Goal: Task Accomplishment & Management: Manage account settings

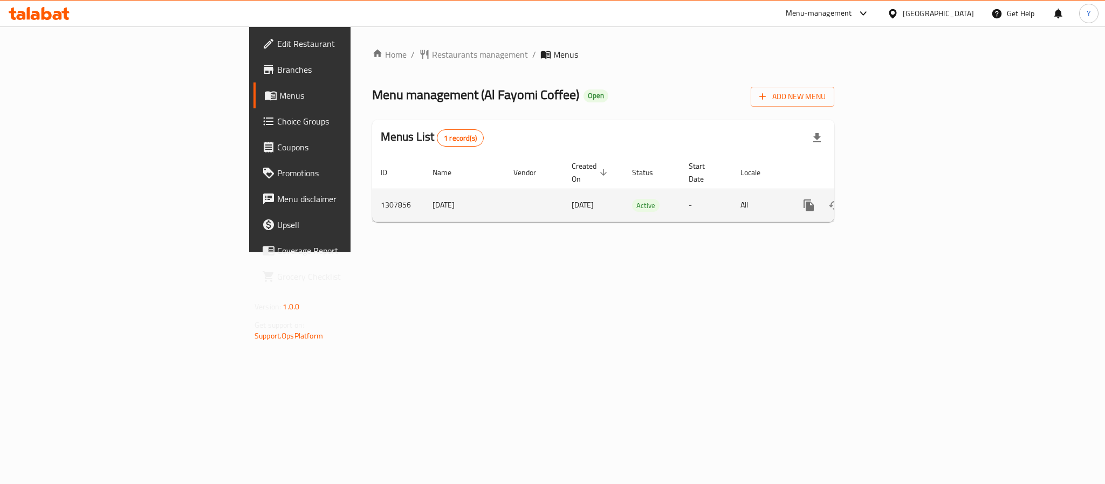
click at [893, 199] on icon "enhanced table" at bounding box center [886, 205] width 13 height 13
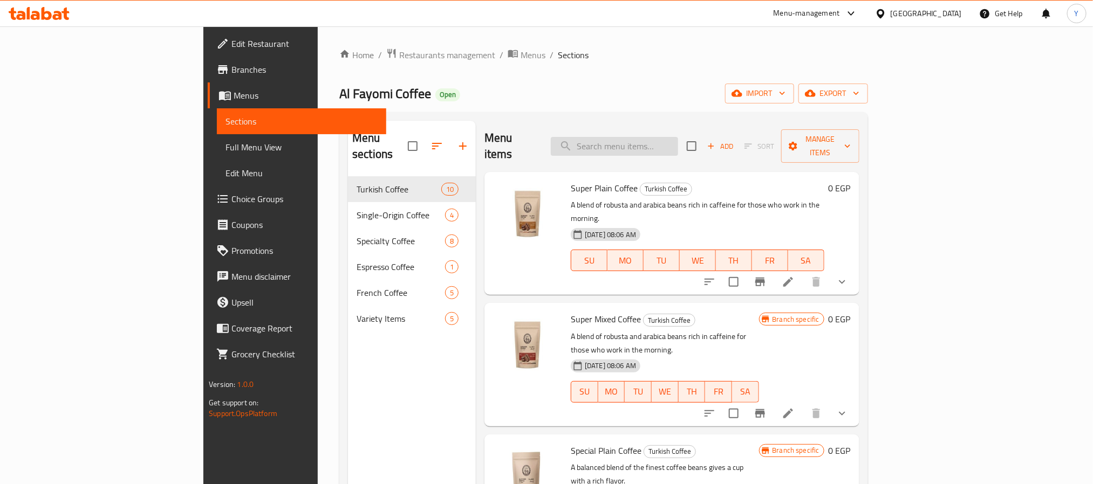
click at [678, 138] on input "search" at bounding box center [614, 146] width 127 height 19
paste input "Special Mixed Coffee"
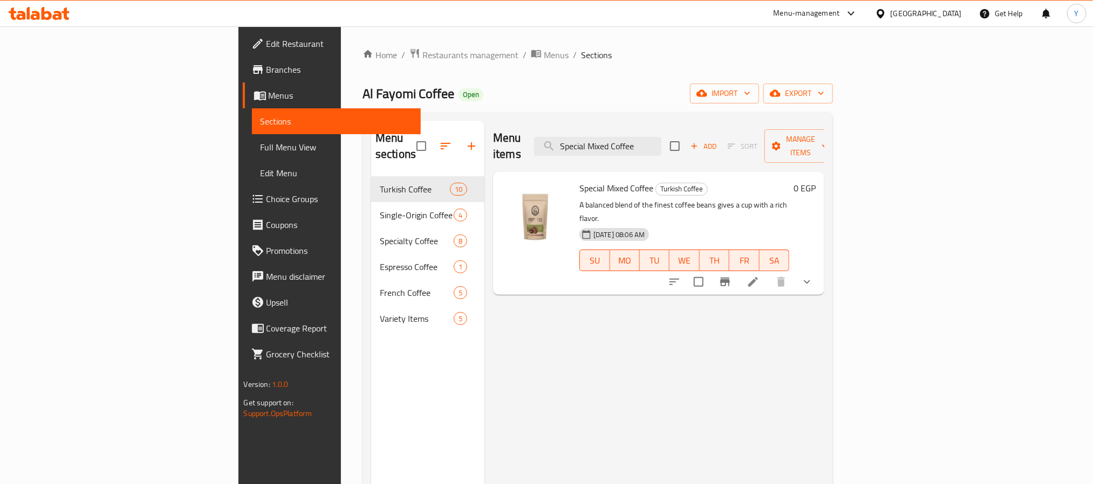
click at [820, 269] on button "show more" at bounding box center [807, 282] width 26 height 26
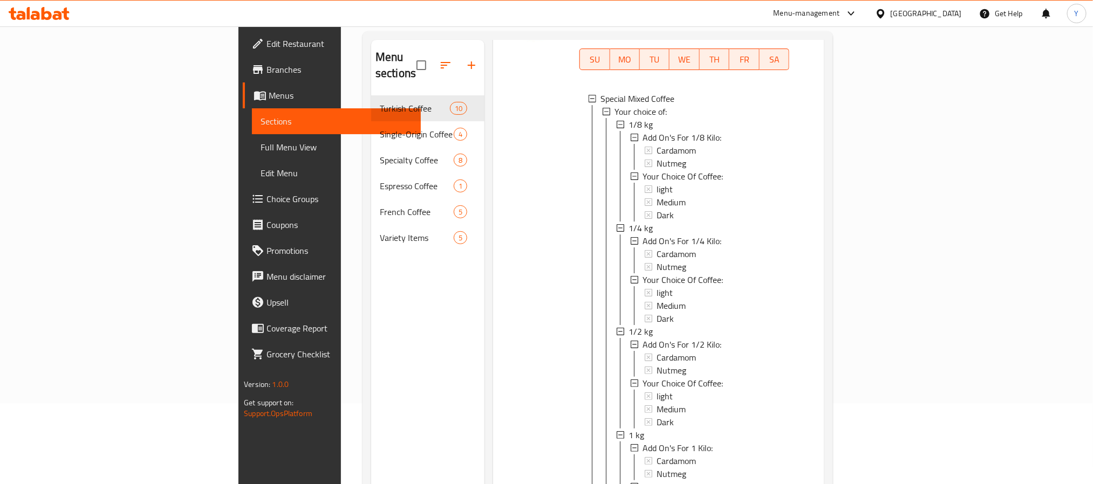
scroll to position [142, 0]
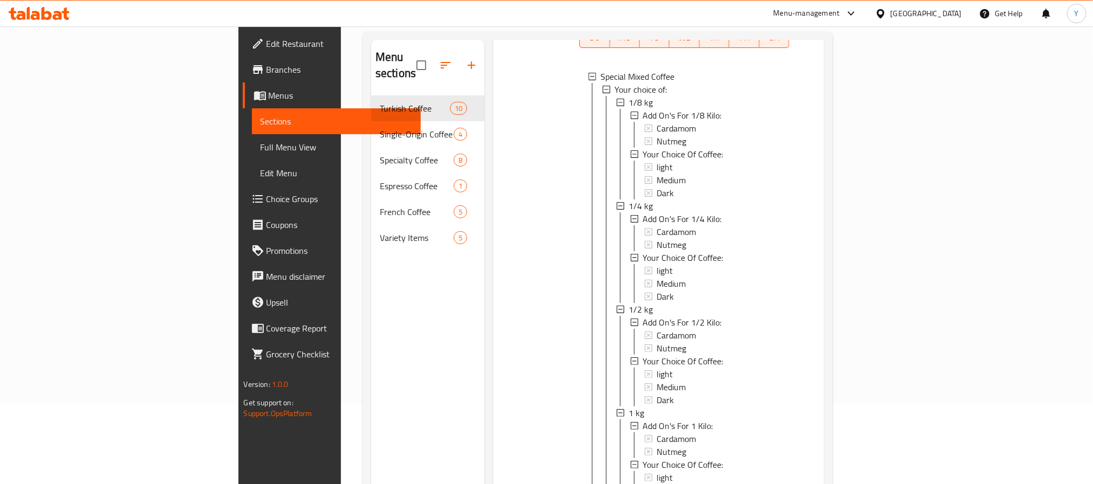
click at [497, 236] on div at bounding box center [536, 245] width 78 height 585
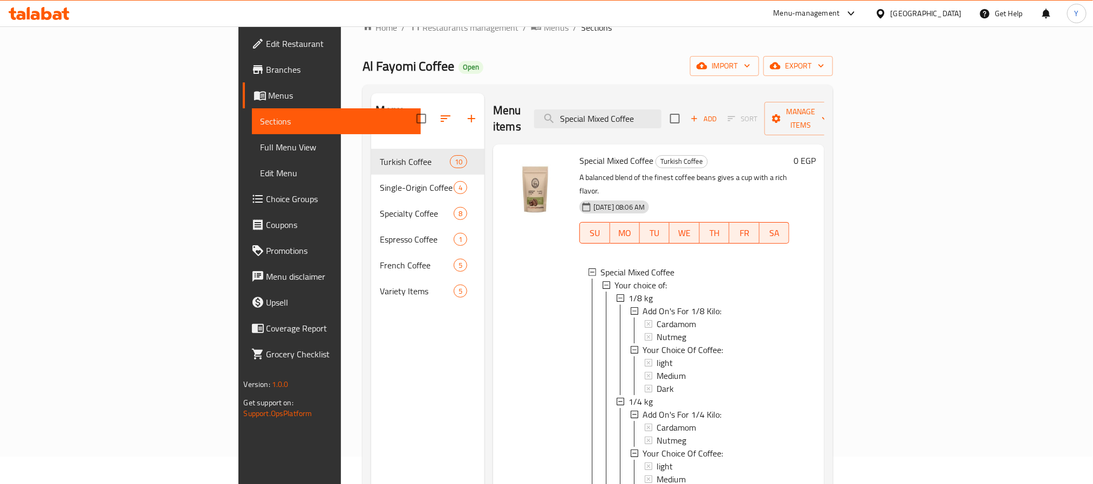
scroll to position [0, 0]
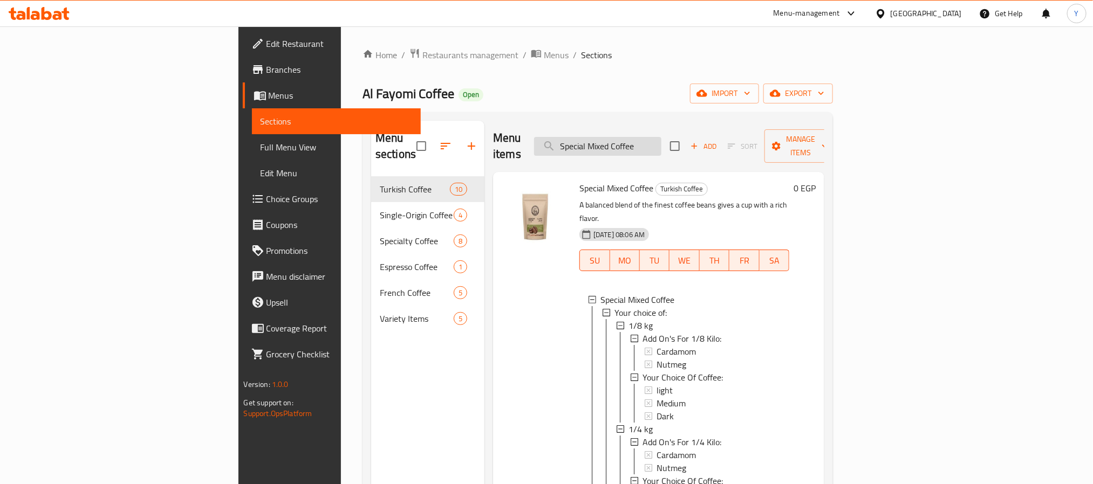
click at [661, 137] on input "Special Mixed Coffee" at bounding box center [597, 146] width 127 height 19
paste input "[GEOGRAPHIC_DATA]"
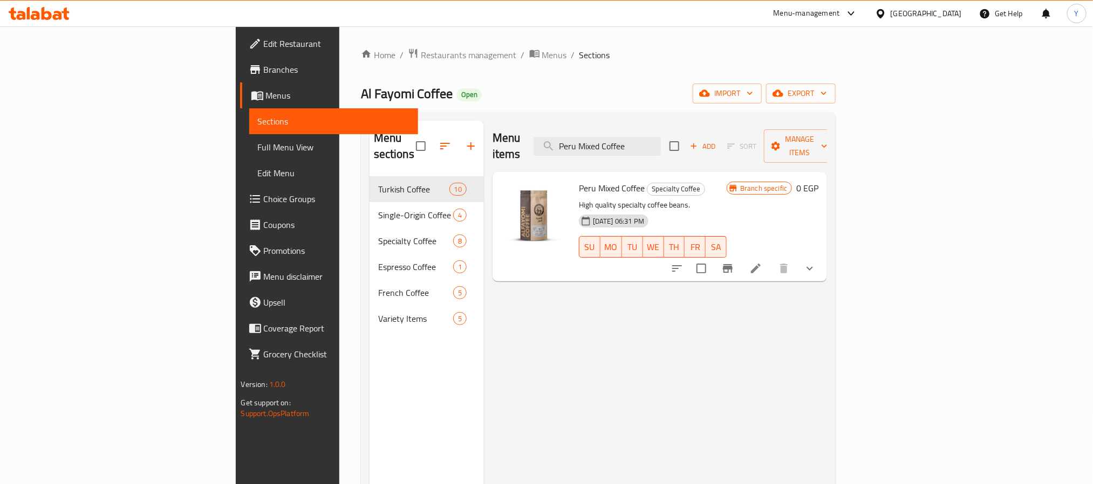
type input "Peru Mixed Coffee"
click at [823, 259] on button "show more" at bounding box center [810, 269] width 26 height 26
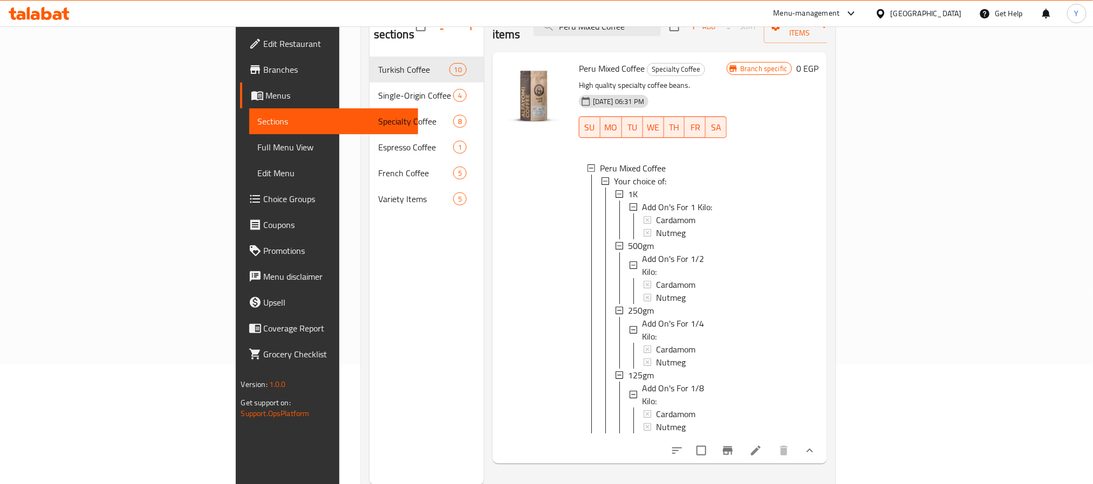
scroll to position [151, 0]
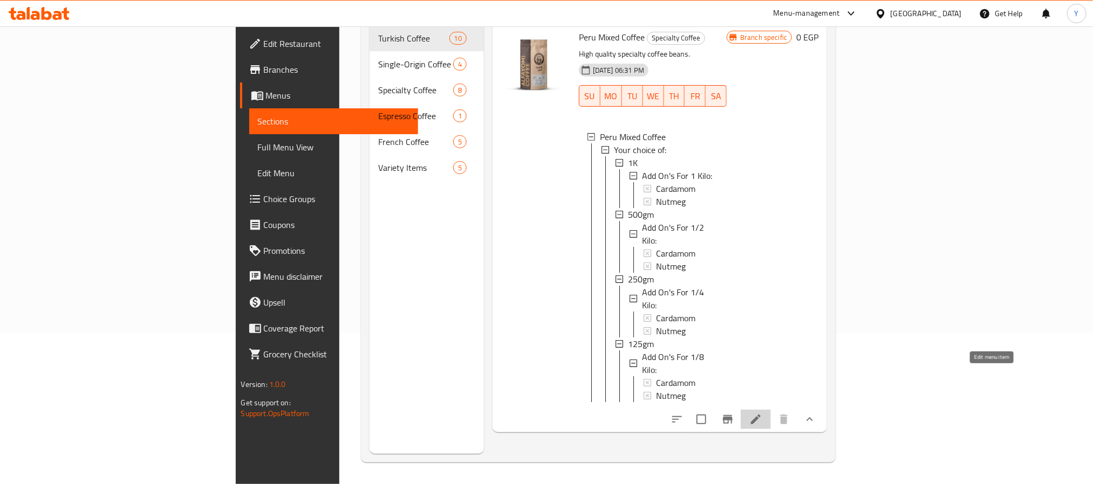
click at [762, 413] on icon at bounding box center [755, 419] width 13 height 13
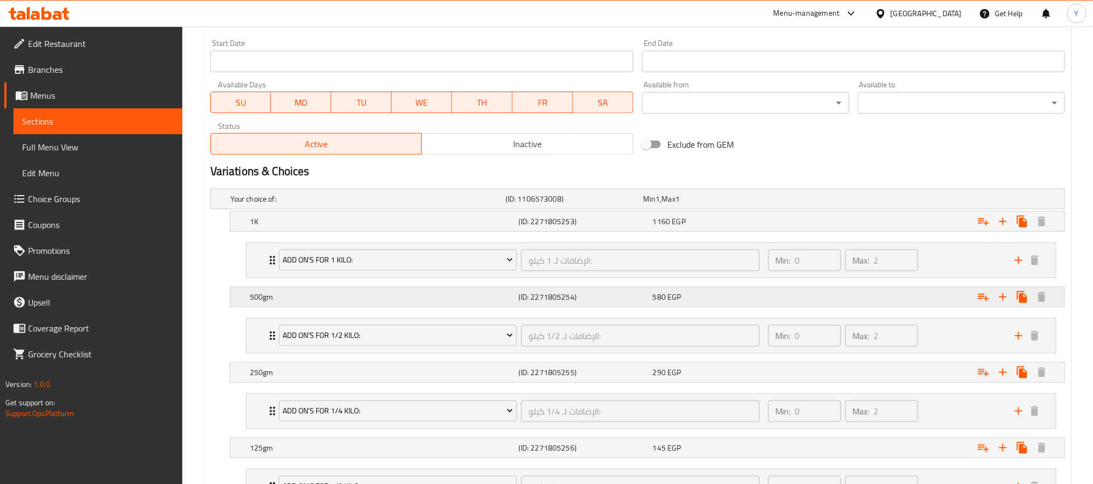
scroll to position [485, 0]
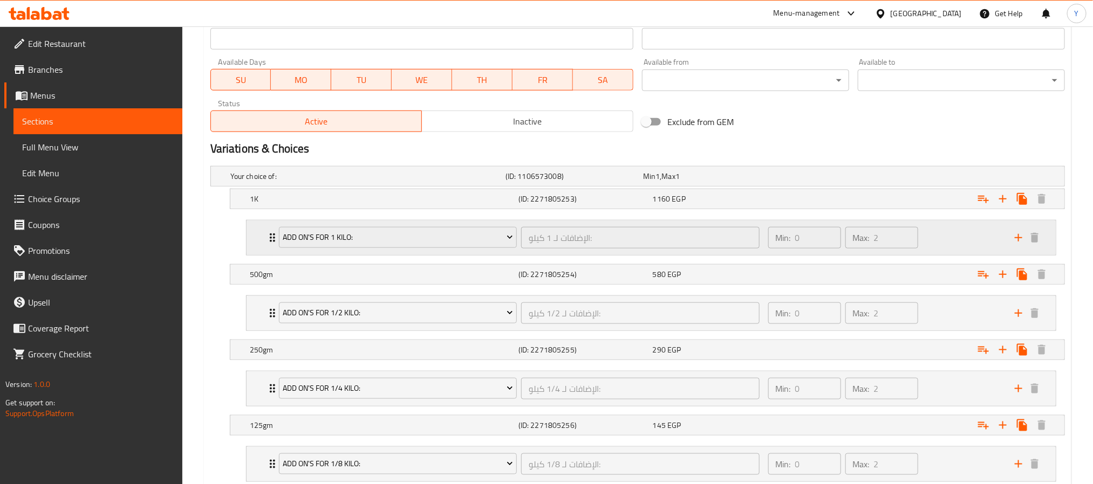
click at [257, 243] on div "Add On's For 1 Kilo: الإضافات لـ 1 كيلو: ​ Min: 0 ​ Max: 2 ​" at bounding box center [651, 238] width 809 height 35
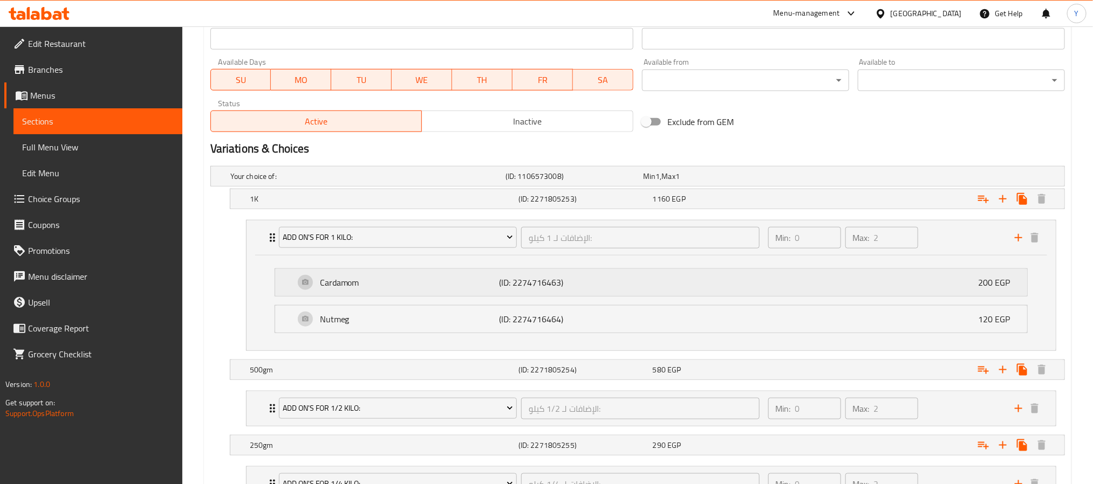
click at [514, 284] on p "(ID: 2274716463)" at bounding box center [559, 282] width 120 height 13
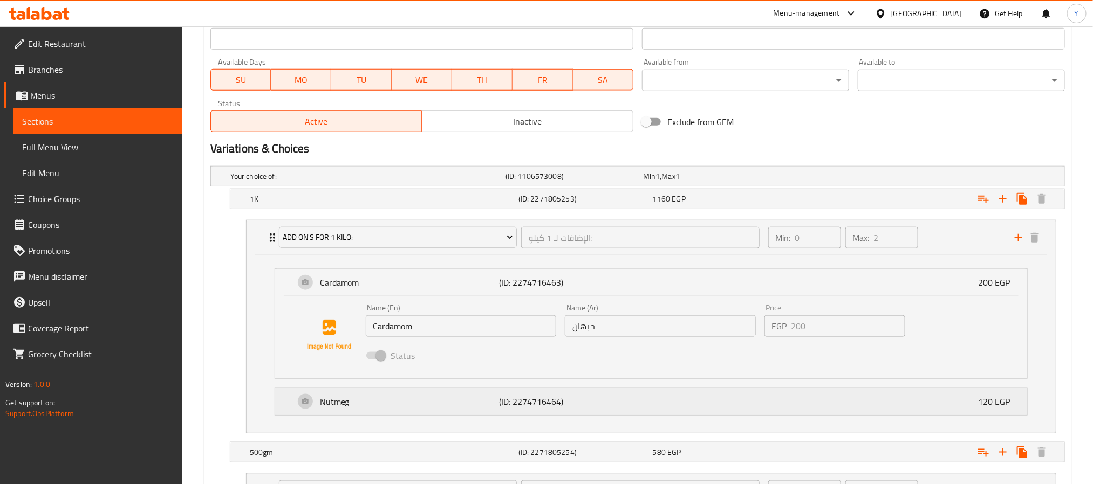
click at [353, 399] on p "Nutmeg" at bounding box center [409, 401] width 179 height 13
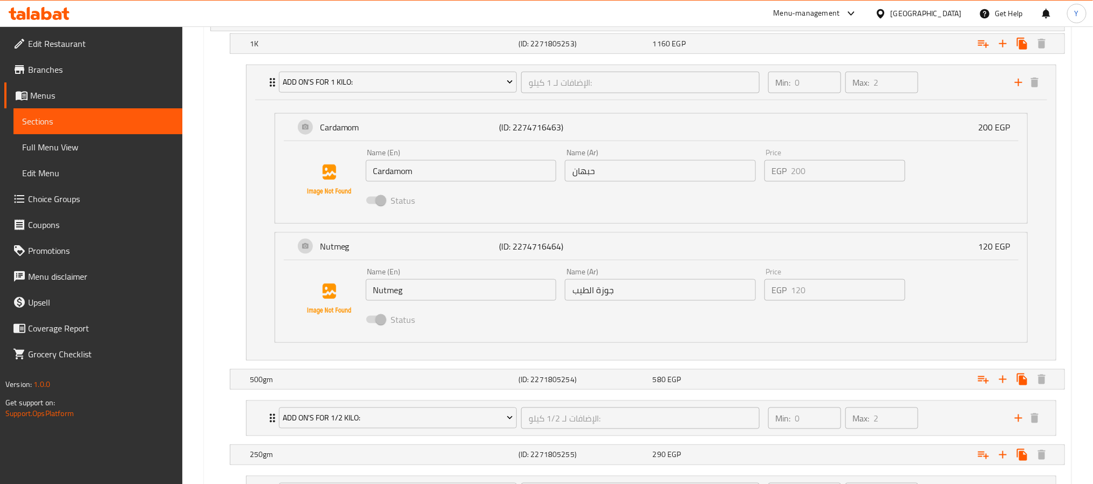
scroll to position [647, 0]
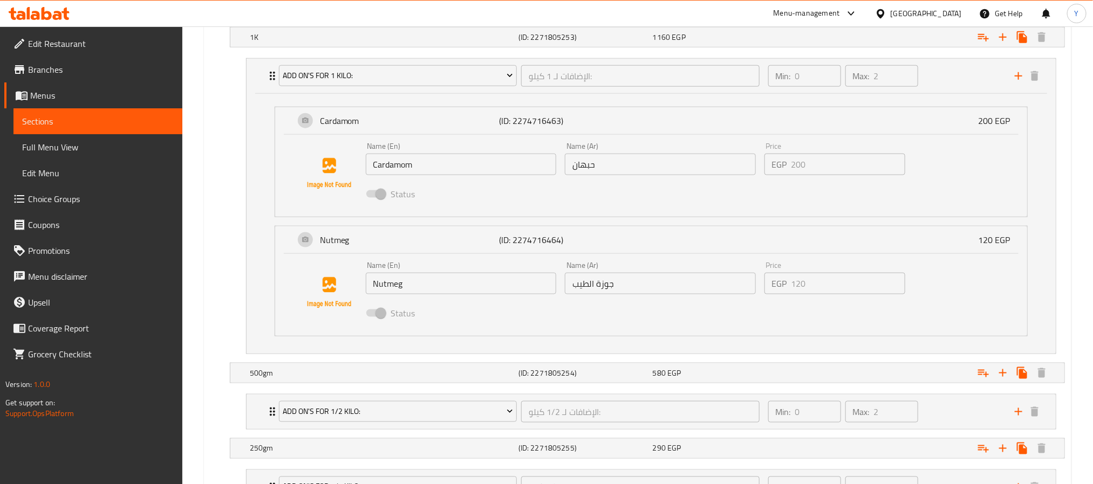
click at [220, 230] on nav "Add On's For 1 Kilo: الإضافات لـ 1 كيلو: ​ Min: 0 ​ Max: 2 ​ Cardamom (ID: 2274…" at bounding box center [637, 206] width 854 height 313
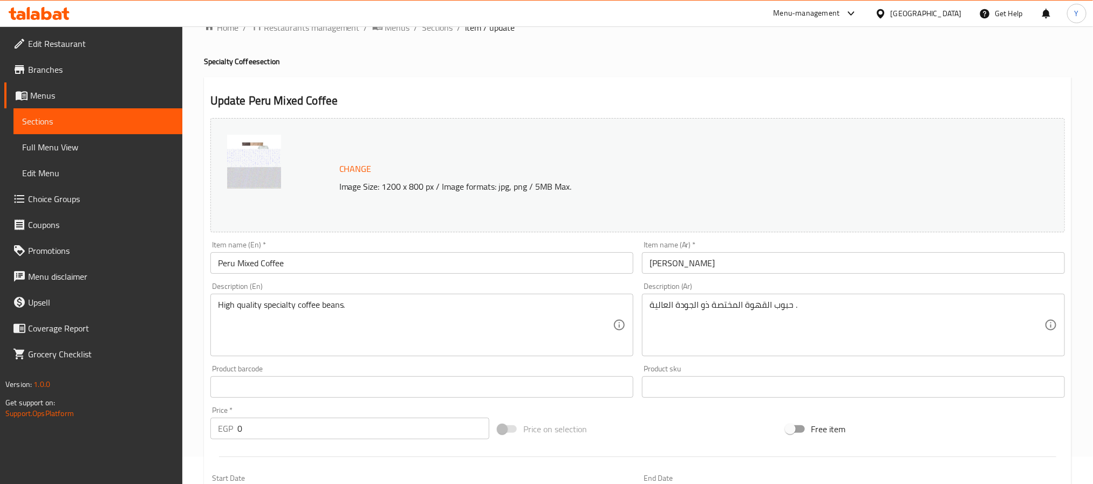
scroll to position [0, 0]
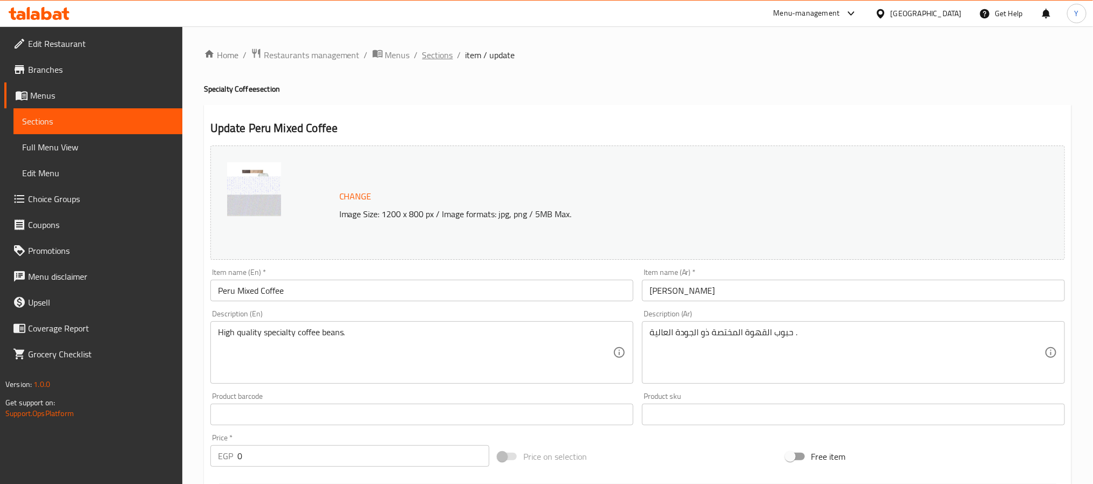
click at [450, 54] on span "Sections" at bounding box center [437, 55] width 31 height 13
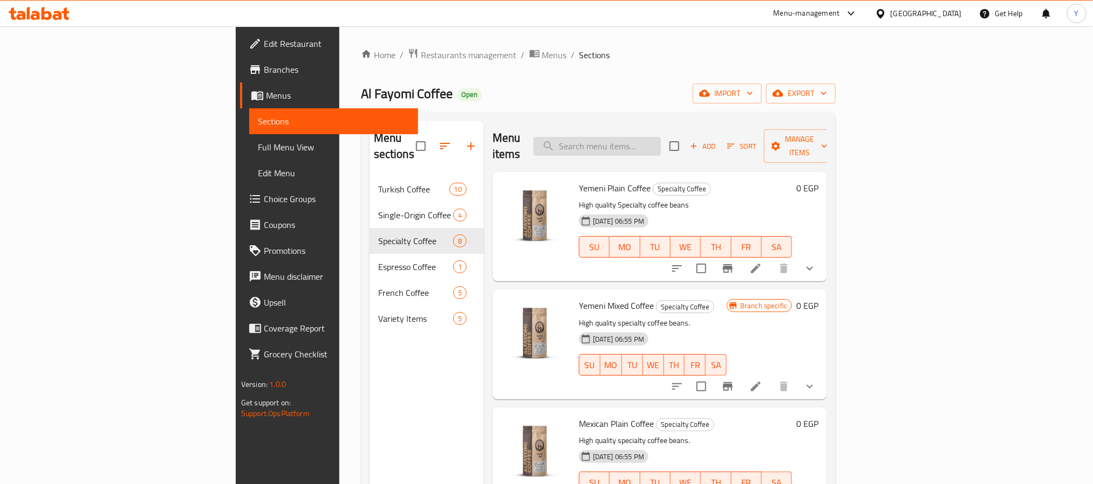
click at [661, 137] on input "search" at bounding box center [596, 146] width 127 height 19
paste input "محروق محوج"
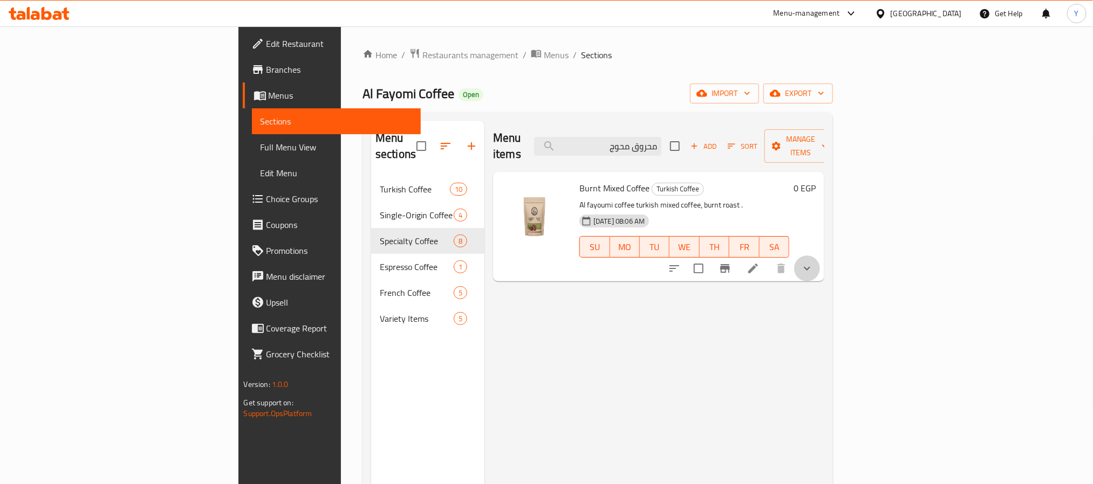
click at [820, 256] on button "show more" at bounding box center [807, 269] width 26 height 26
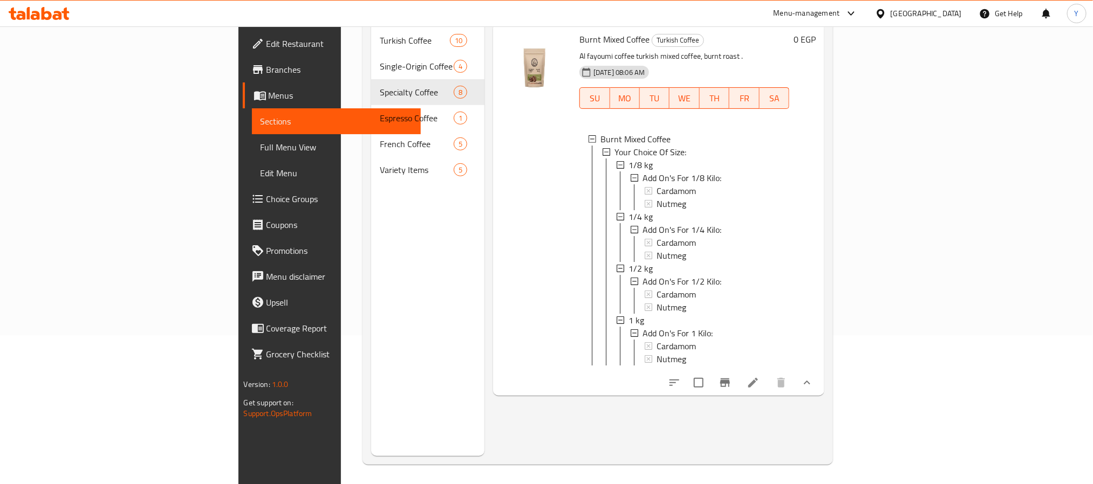
scroll to position [151, 0]
drag, startPoint x: 1000, startPoint y: 374, endPoint x: 924, endPoint y: 416, distance: 86.7
click at [824, 416] on div "Menu items محروق محوج Add Sort Manage items Burnt Mixed Coffee Turkish Coffee A…" at bounding box center [654, 212] width 340 height 484
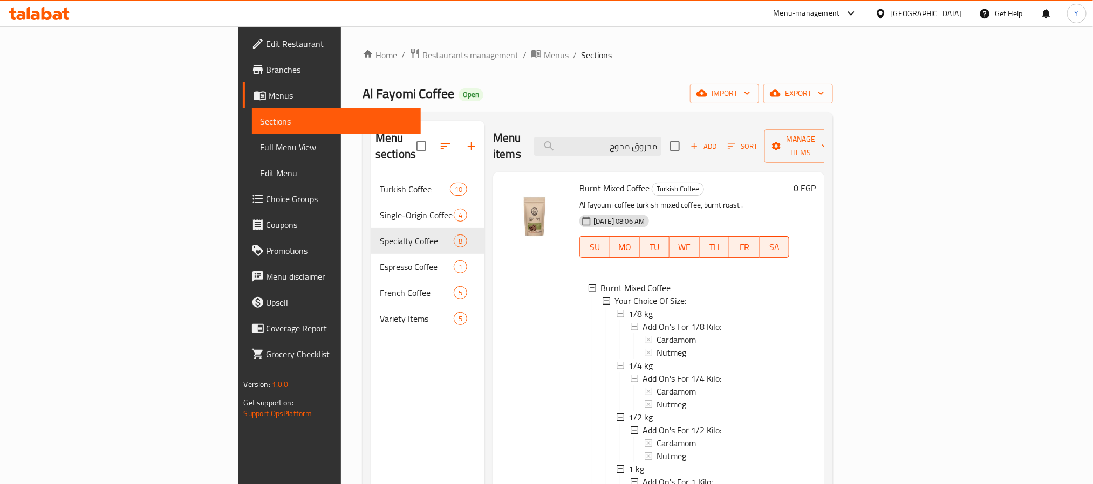
click at [757, 123] on div "Menu items محروق محوج Add Sort Manage items" at bounding box center [658, 146] width 331 height 51
click at [661, 139] on input "محروق محوج" at bounding box center [597, 146] width 127 height 19
paste input "حبشي"
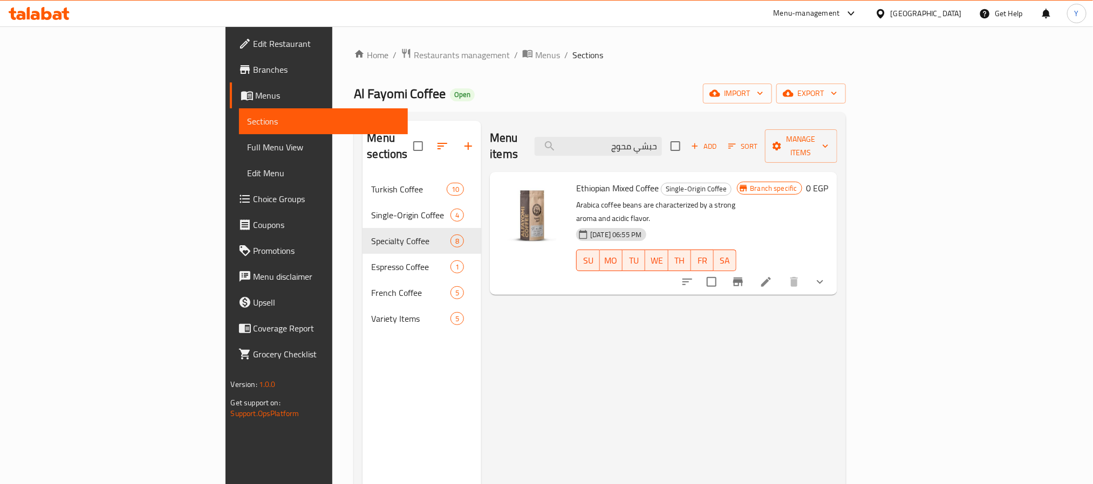
type input "حبشي محوج"
click at [826, 276] on icon "show more" at bounding box center [819, 282] width 13 height 13
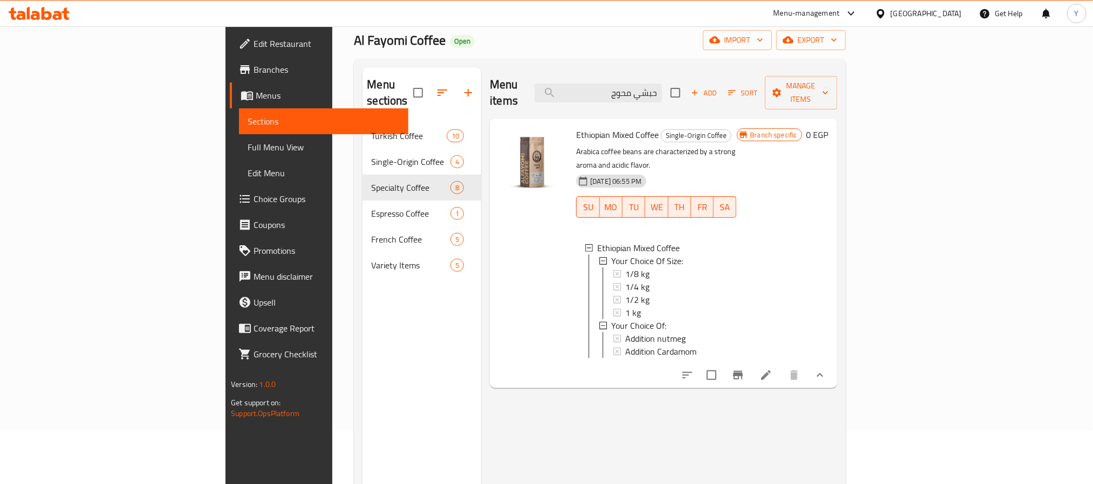
scroll to position [151, 0]
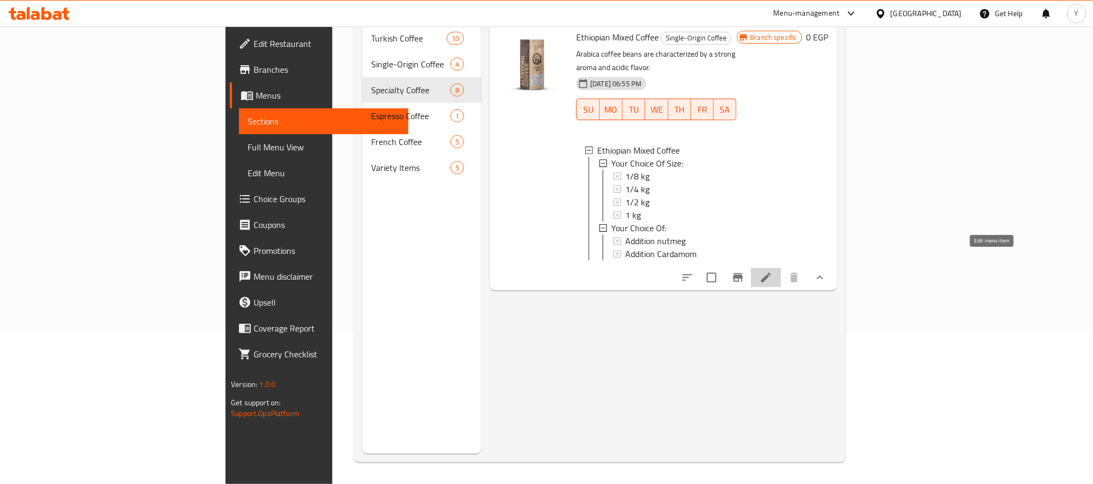
click at [772, 271] on icon at bounding box center [766, 277] width 13 height 13
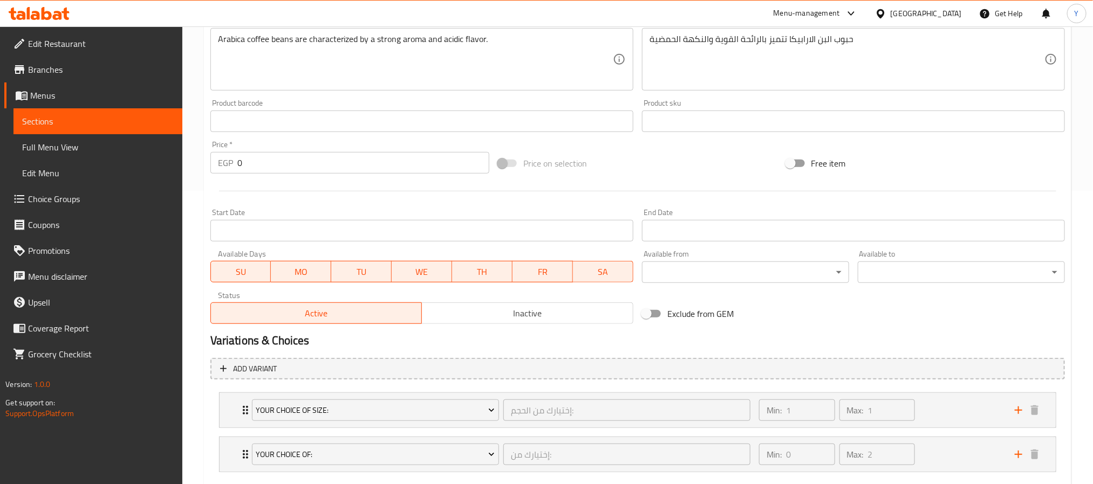
scroll to position [357, 0]
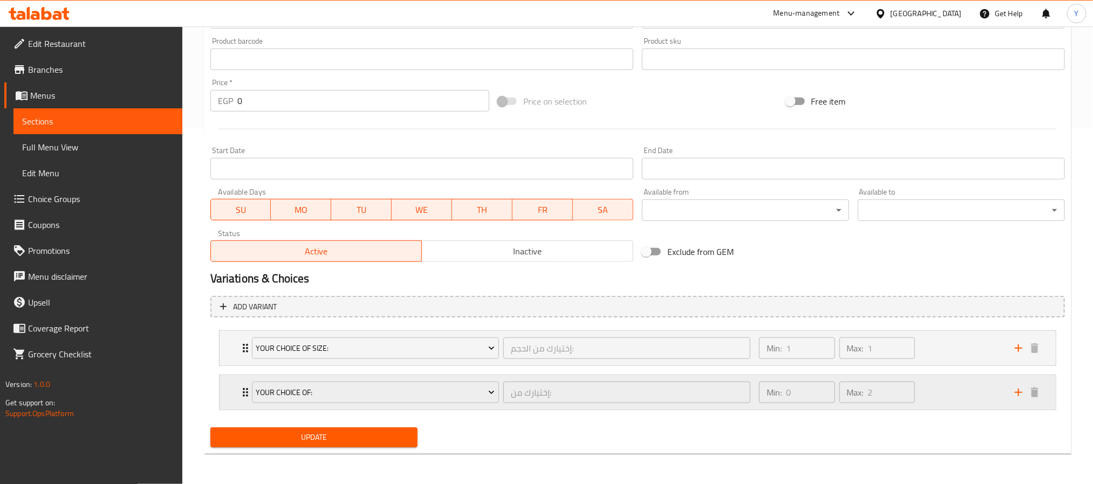
click at [225, 400] on div "Your Choice Of: إختيارك من: ​ Min: 0 ​ Max: 2 ​" at bounding box center [638, 392] width 836 height 35
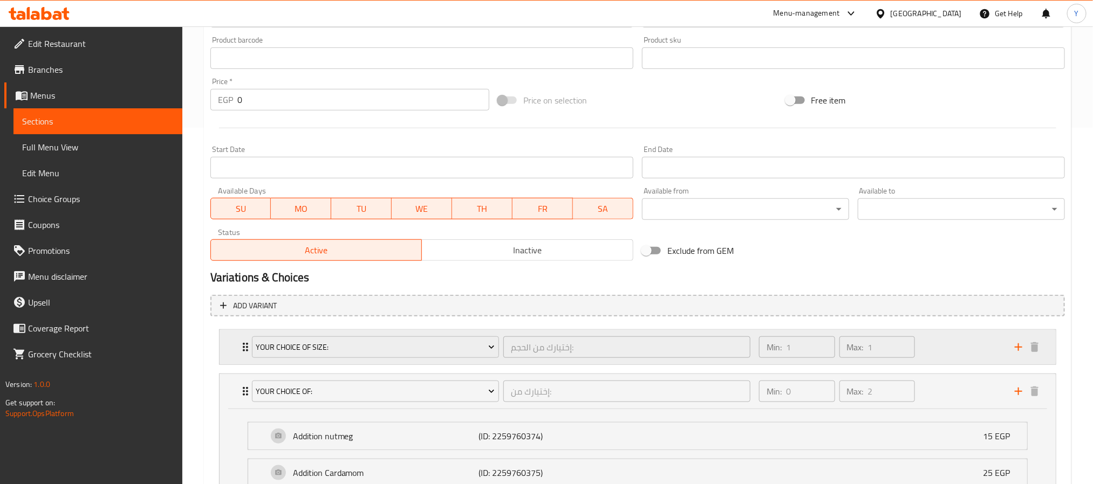
click at [229, 341] on div "Your Choice Of Size: إختيارك من الحجم: ​ Min: 1 ​ Max: 1 ​" at bounding box center [638, 347] width 836 height 35
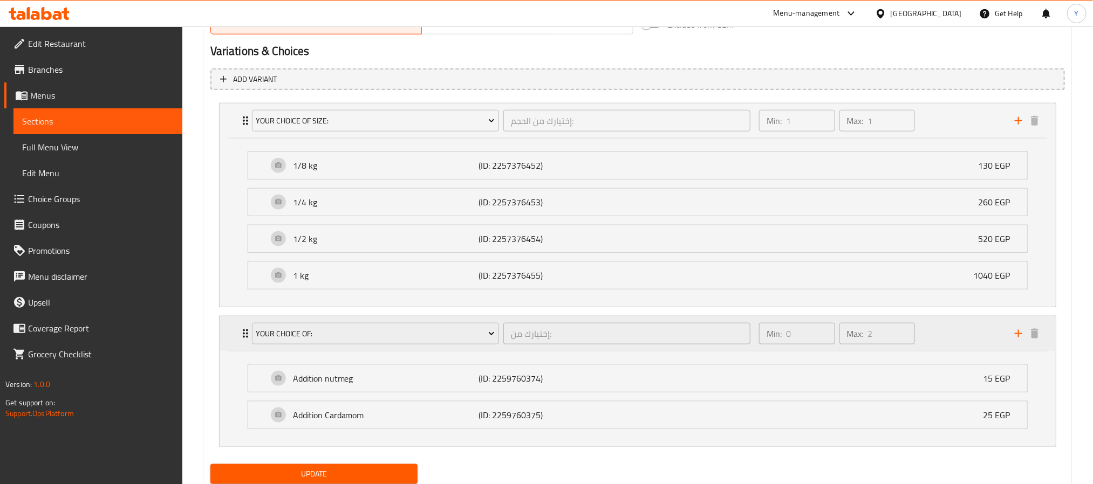
scroll to position [625, 0]
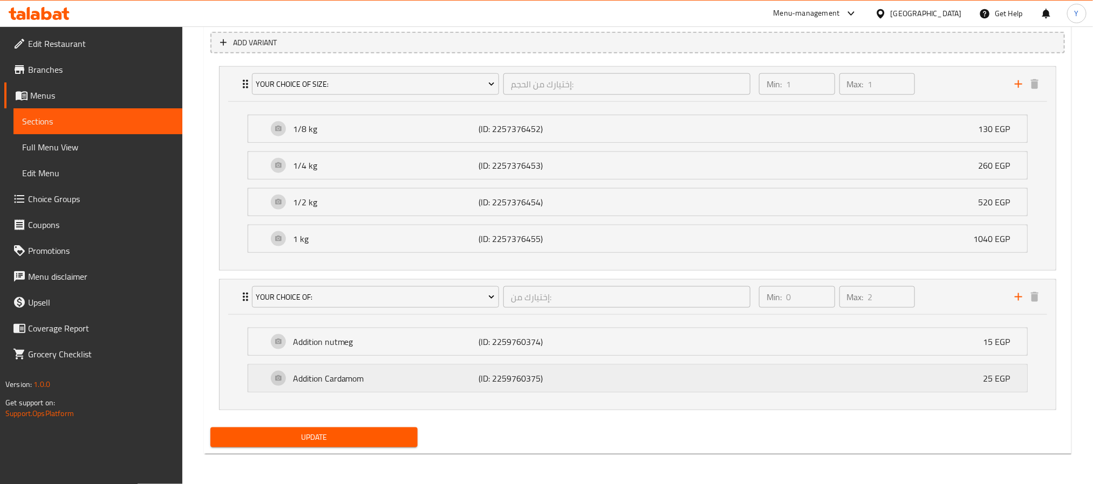
click at [304, 375] on p "Addition Cardamom" at bounding box center [386, 378] width 186 height 13
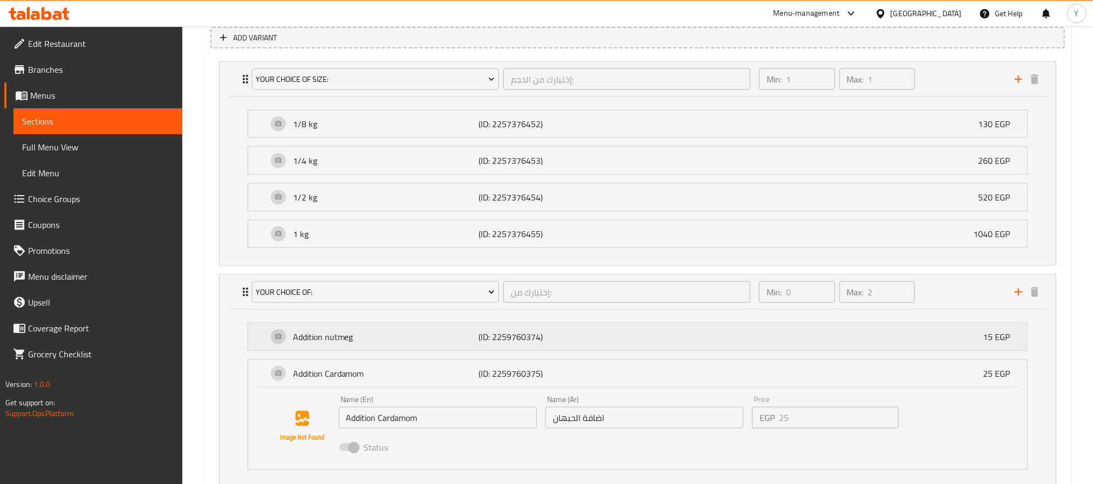
click at [405, 330] on div "Addition nutmeg (ID: 2259760374) 15 EGP" at bounding box center [641, 337] width 747 height 27
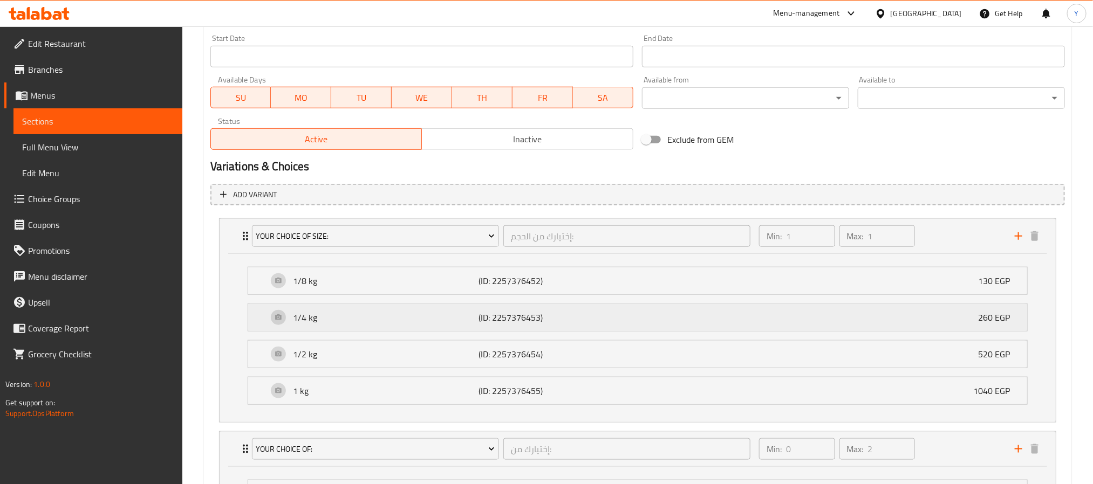
scroll to position [466, 0]
click at [371, 399] on p "1 kg" at bounding box center [386, 392] width 186 height 13
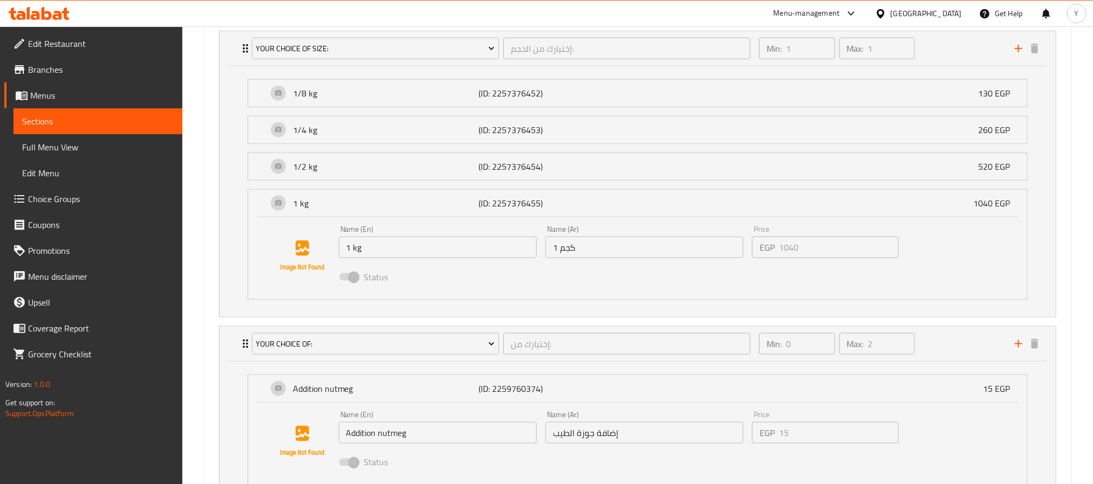
scroll to position [628, 0]
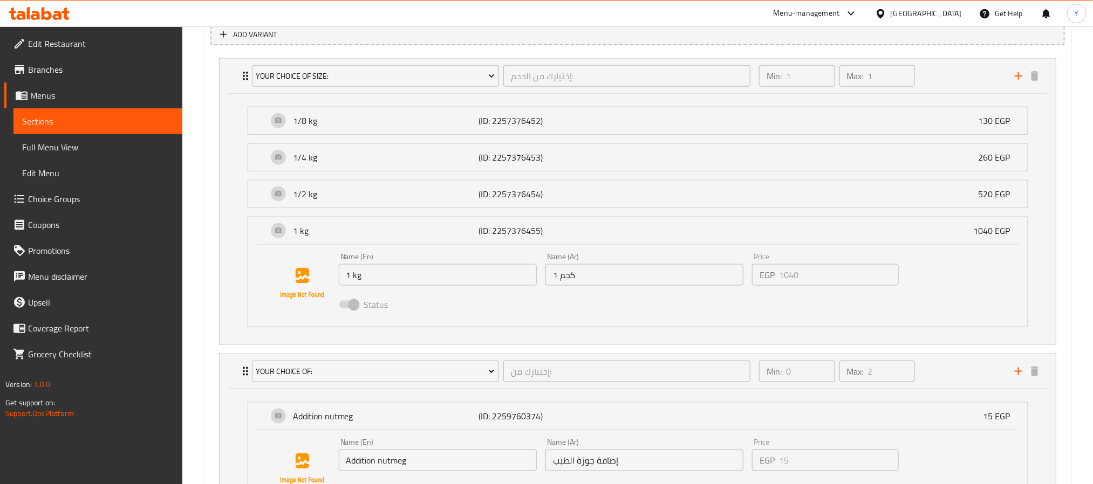
click at [240, 231] on li "1 kg (ID: 2257376455) 1040 EGP Name (En) 1 kg Name (En) Name (Ar) 1 كجم Name (A…" at bounding box center [637, 272] width 797 height 119
click at [261, 228] on div "1 kg (ID: 2257376455) 1040 EGP" at bounding box center [637, 230] width 779 height 27
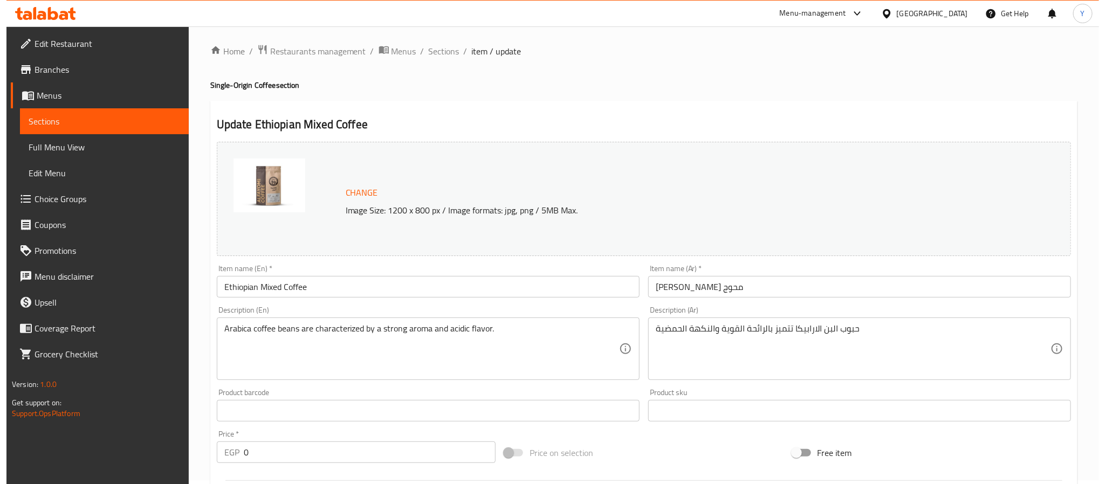
scroll to position [0, 0]
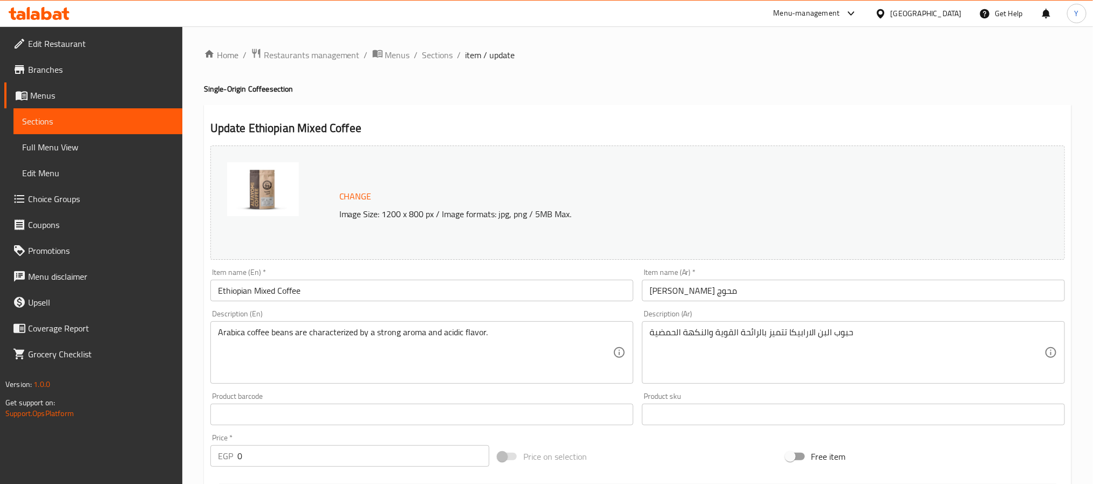
click at [453, 56] on ol "Home / Restaurants management / Menus / Sections / item / update" at bounding box center [637, 55] width 867 height 14
click at [447, 55] on span "Sections" at bounding box center [437, 55] width 31 height 13
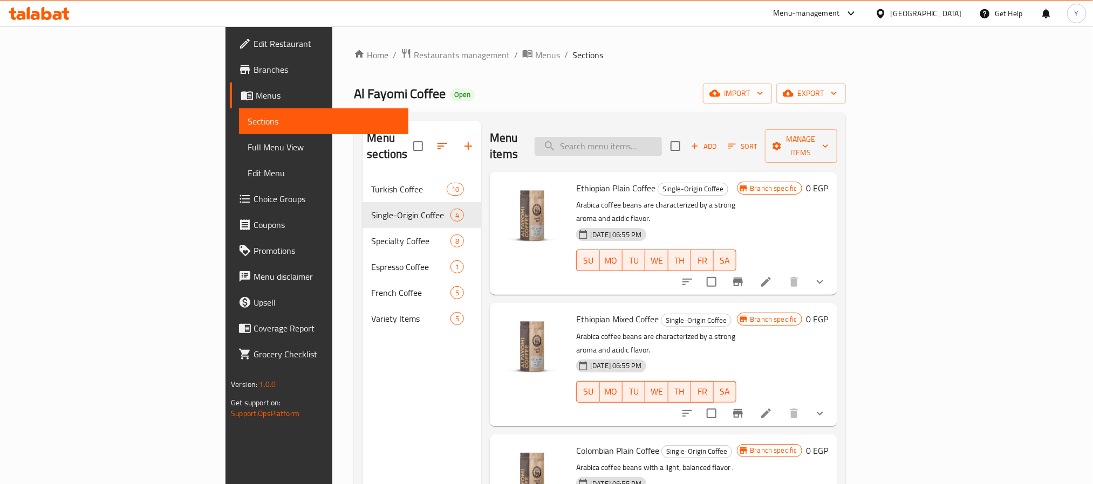
click at [662, 140] on input "search" at bounding box center [598, 146] width 127 height 19
paste input "Special Mixed Coffee"
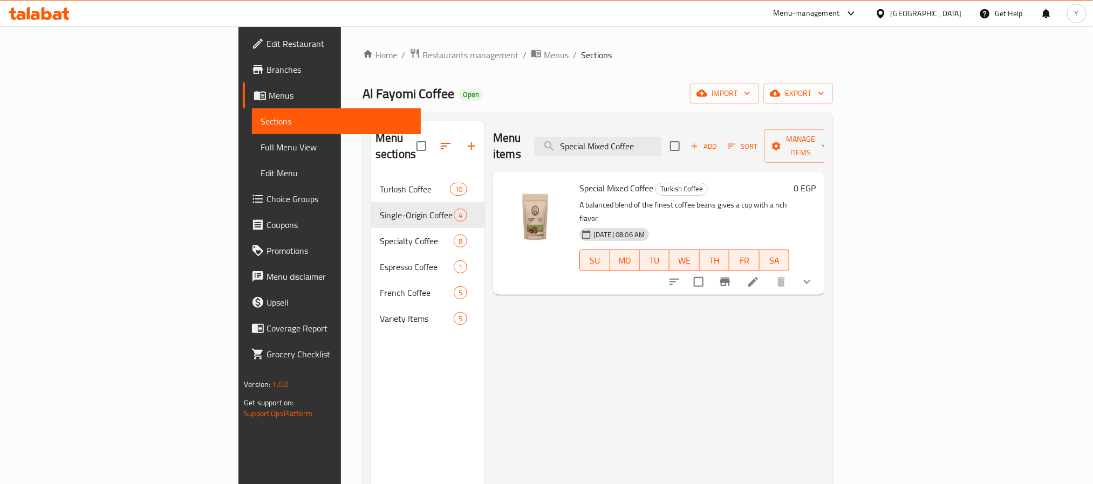
type input "Special Mixed Coffee"
click at [758, 277] on icon at bounding box center [753, 282] width 10 height 10
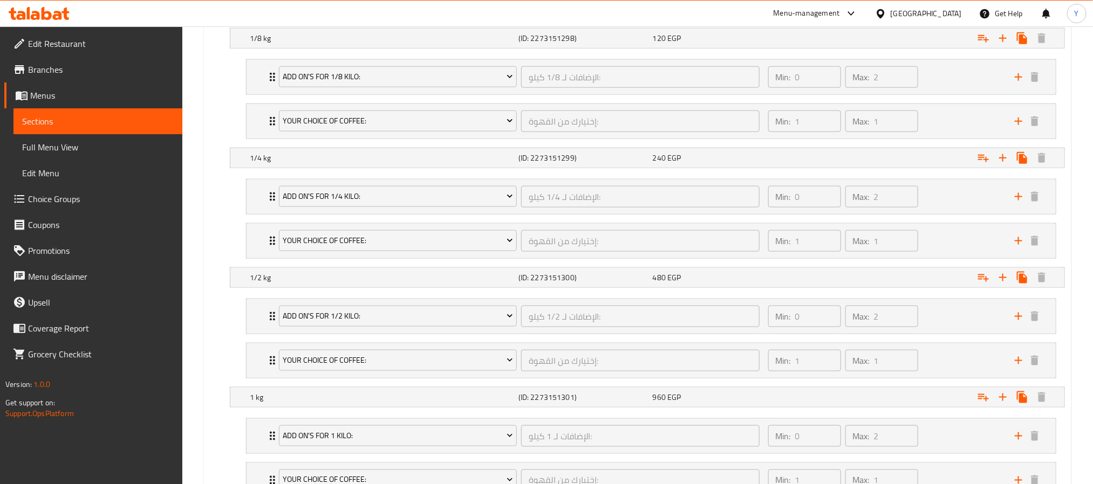
scroll to position [743, 0]
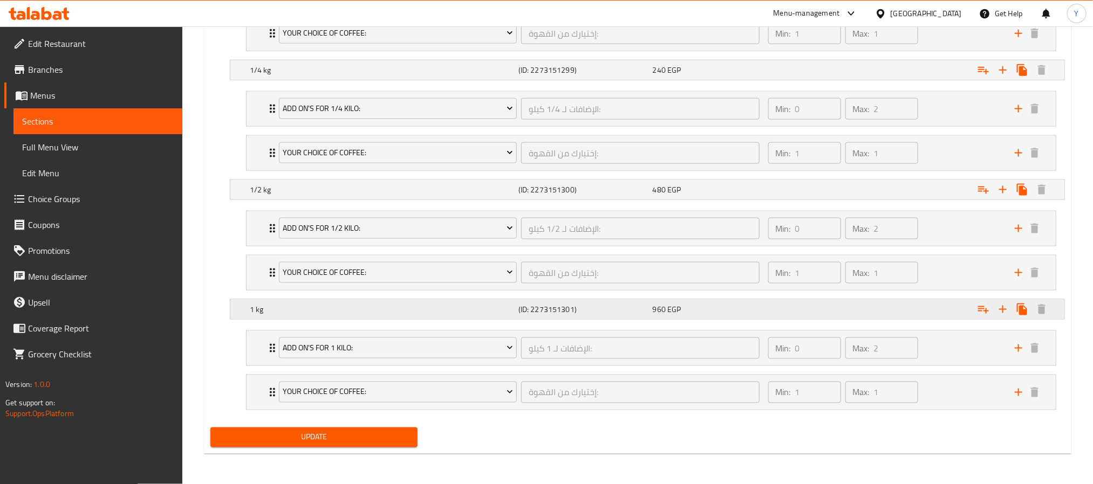
click at [238, 300] on div "1 kg (ID: 2273151301) 960 EGP" at bounding box center [647, 309] width 834 height 19
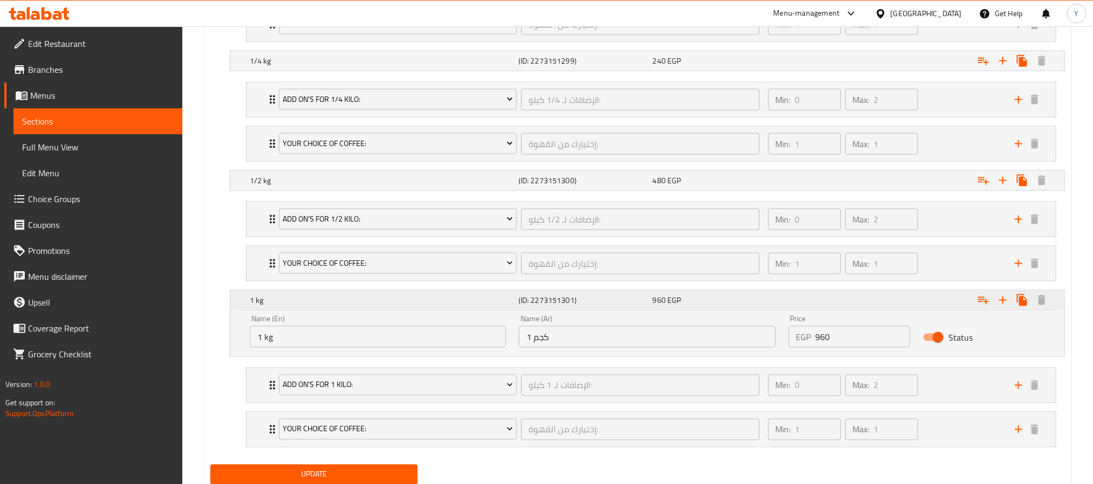
click at [234, 303] on div "1 kg (ID: 2273151301) 960 EGP" at bounding box center [647, 300] width 834 height 19
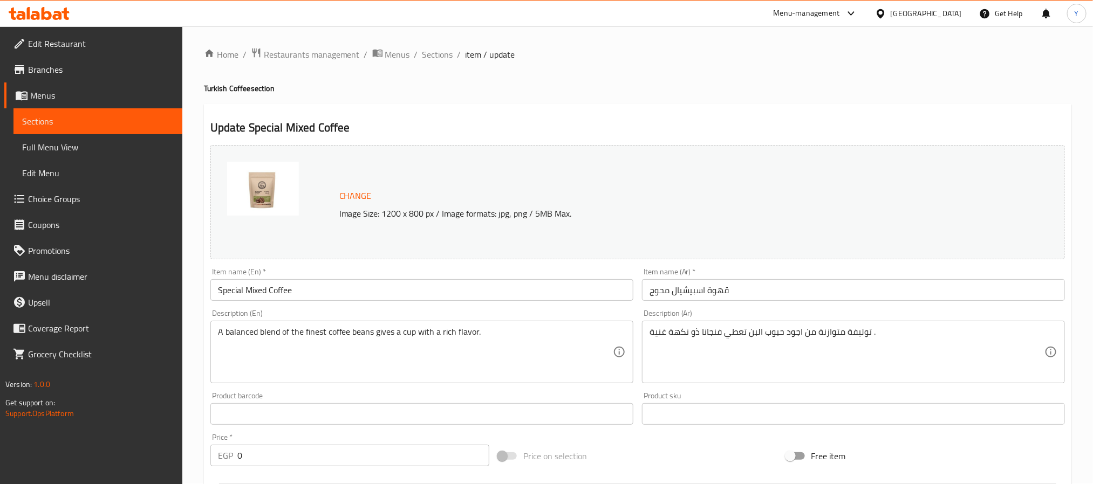
scroll to position [0, 0]
click at [443, 49] on span "Sections" at bounding box center [437, 55] width 31 height 13
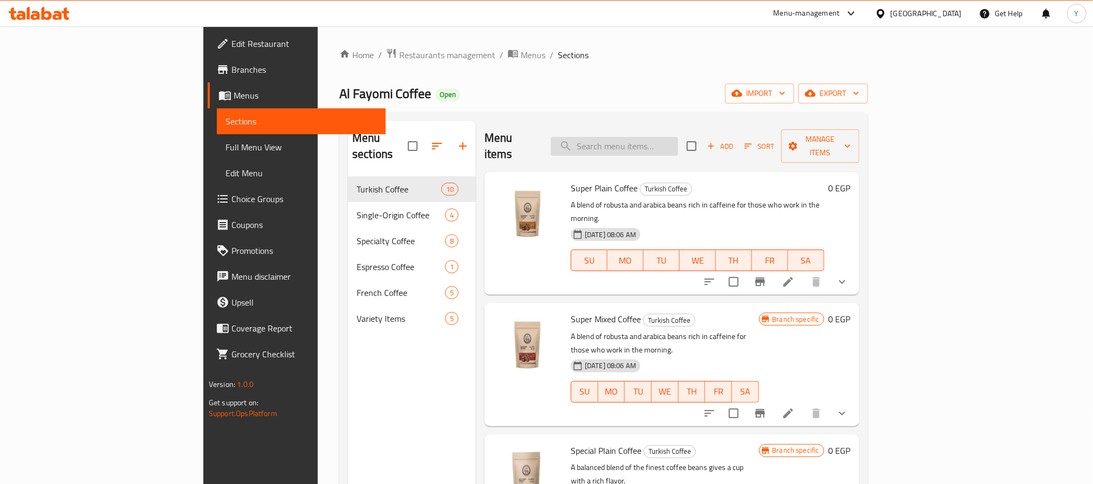
click at [674, 137] on input "search" at bounding box center [614, 146] width 127 height 19
paste input "يمني محوج"
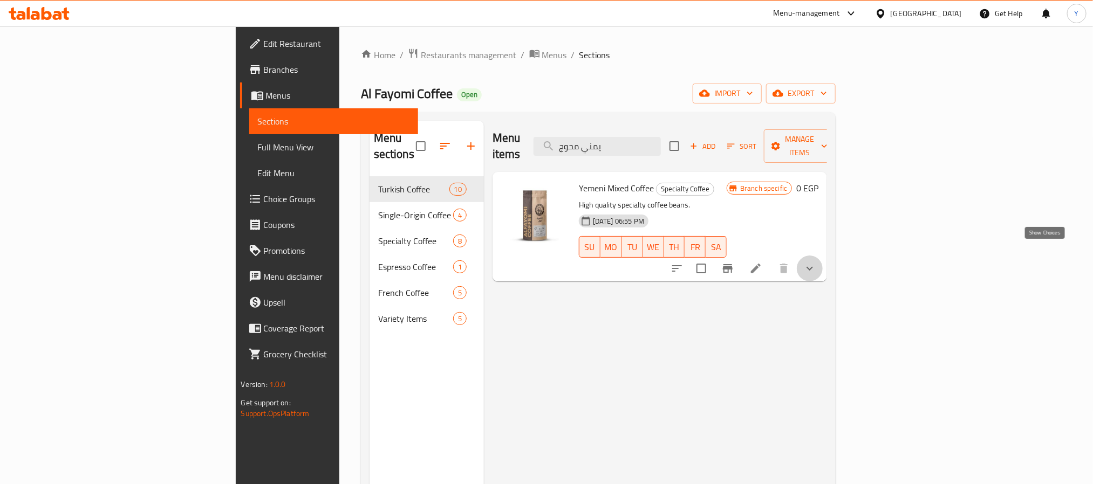
click at [816, 262] on icon "show more" at bounding box center [809, 268] width 13 height 13
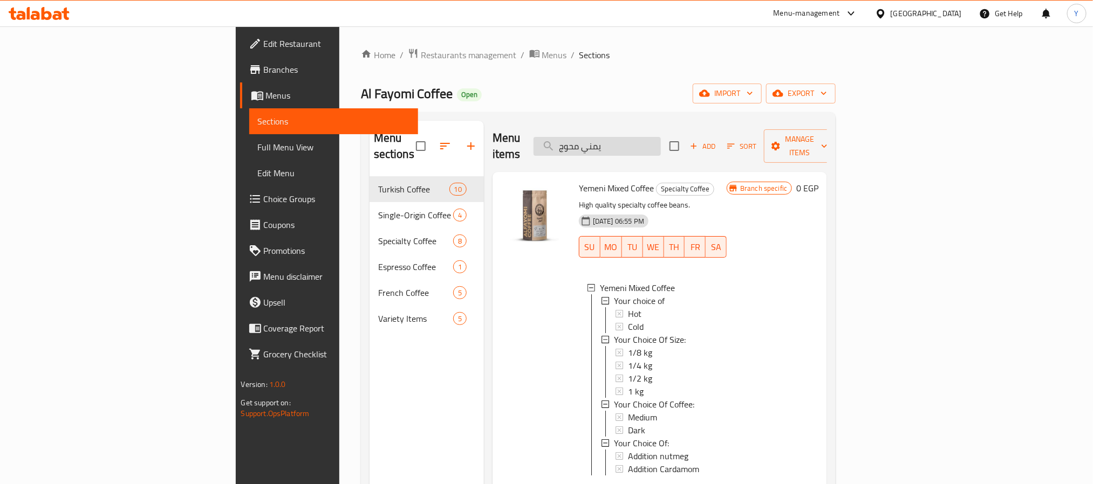
click at [661, 141] on input "يمني محوج" at bounding box center [596, 146] width 127 height 19
paste input "حروق"
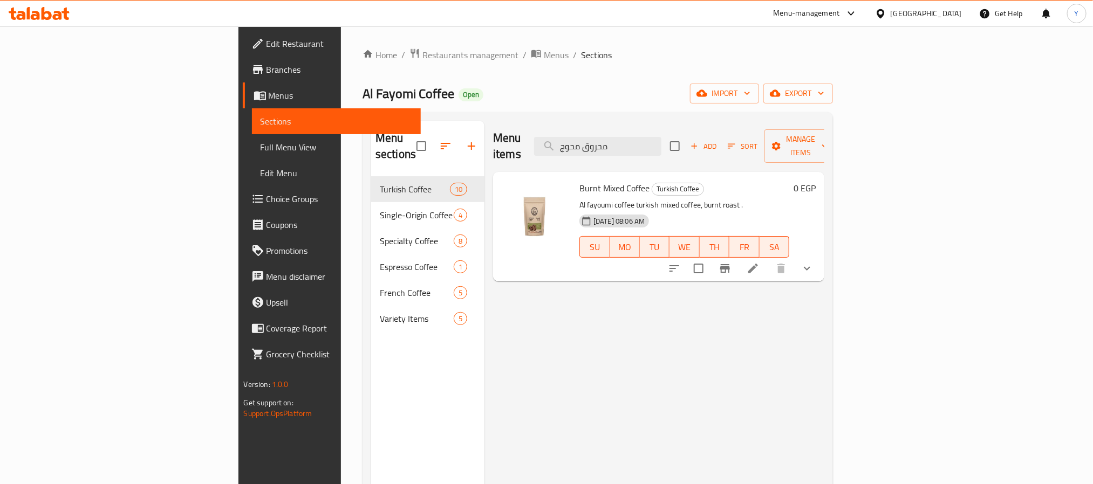
type input "محروق محوج"
click at [833, 256] on div "Menu sections Turkish Coffee 10 Single-Origin Coffee 4 Specialty Coffee 8 Espre…" at bounding box center [597, 363] width 470 height 502
click at [820, 256] on button "show more" at bounding box center [807, 269] width 26 height 26
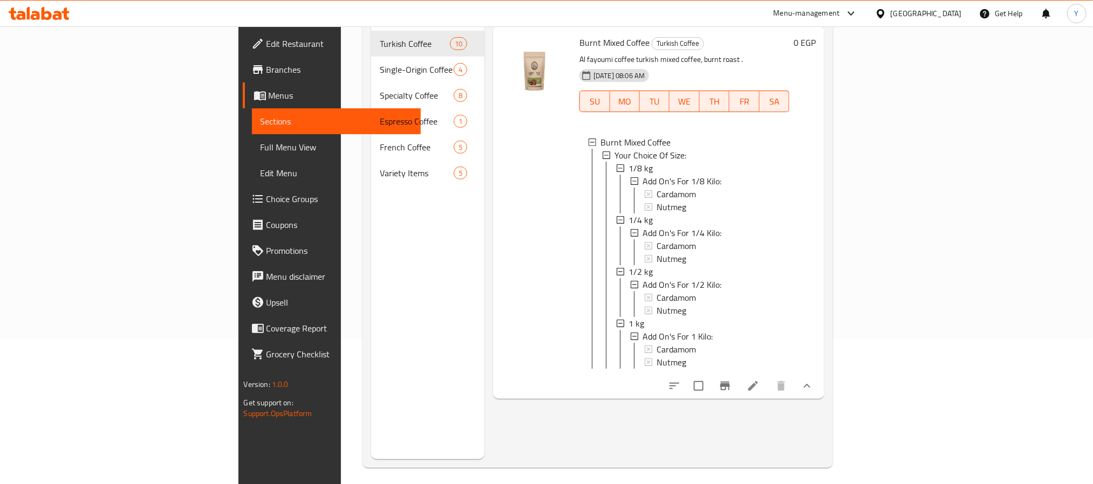
scroll to position [151, 0]
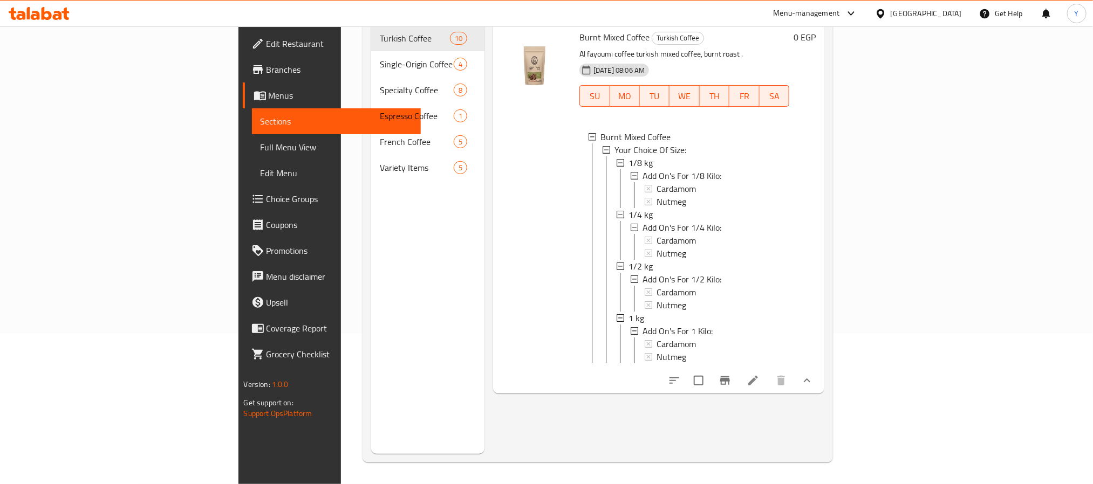
click at [760, 374] on icon at bounding box center [753, 380] width 13 height 13
